Goal: Task Accomplishment & Management: Use online tool/utility

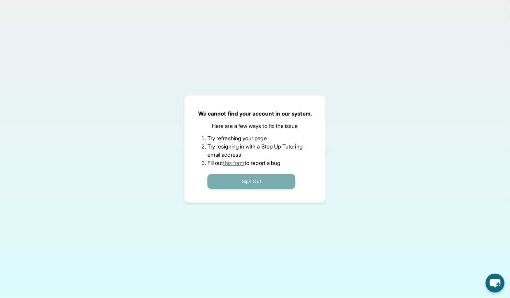
click at [259, 182] on button "Sign Out" at bounding box center [251, 181] width 88 height 15
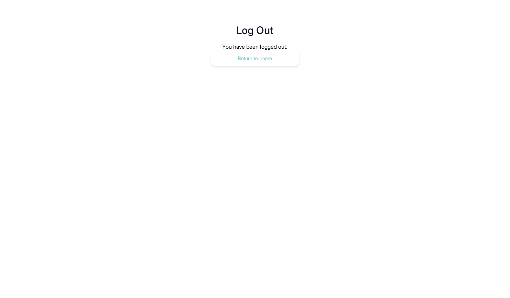
click at [259, 57] on button "Return to home" at bounding box center [255, 58] width 88 height 15
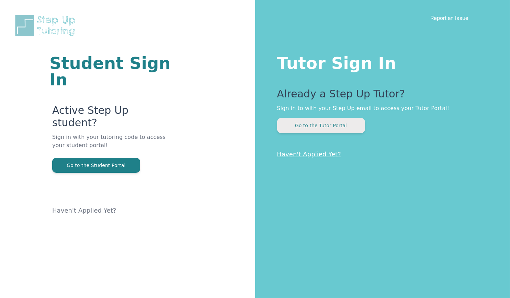
click at [321, 124] on button "Go to the Tutor Portal" at bounding box center [321, 125] width 88 height 15
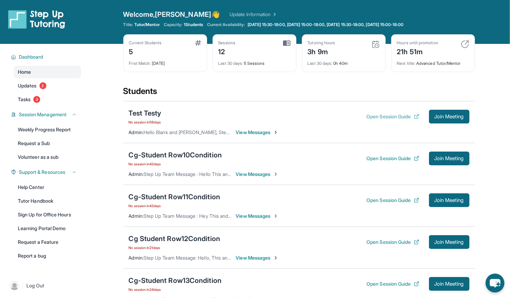
click at [389, 115] on button "Open Session Guide" at bounding box center [392, 116] width 53 height 7
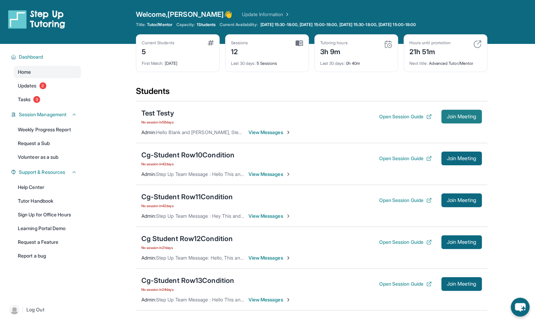
click at [461, 120] on button "Join Meeting" at bounding box center [462, 117] width 41 height 14
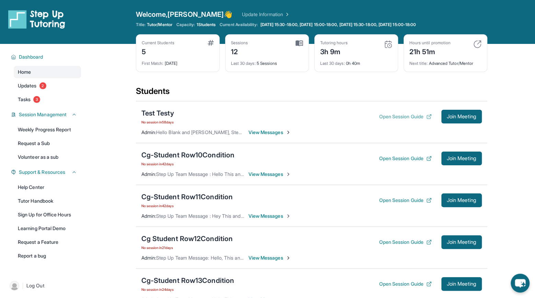
click at [406, 115] on button "Open Session Guide" at bounding box center [405, 116] width 53 height 7
click at [453, 116] on span "Join Meeting" at bounding box center [462, 117] width 30 height 4
